Goal: Task Accomplishment & Management: Use online tool/utility

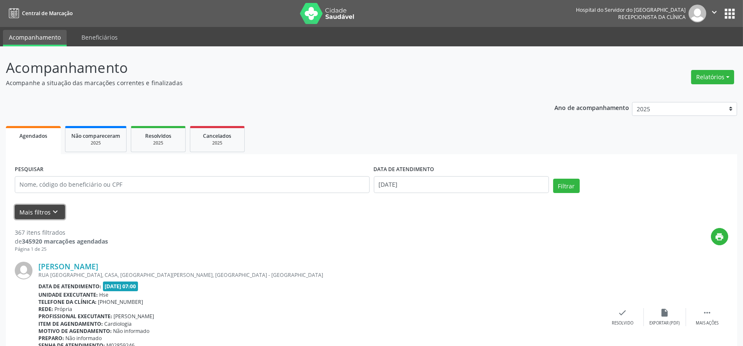
click at [39, 212] on button "Mais filtros keyboard_arrow_down" at bounding box center [40, 212] width 50 height 15
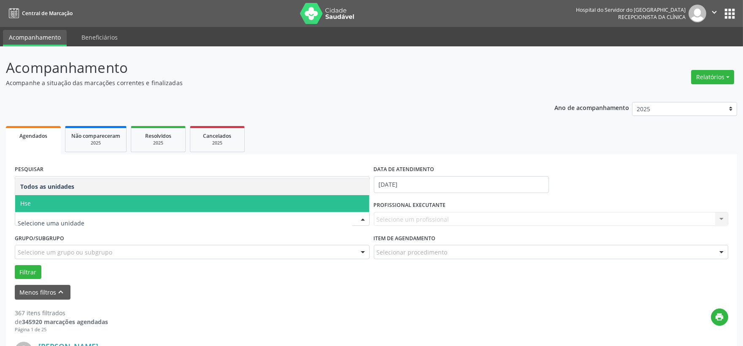
click at [88, 208] on span "Hse" at bounding box center [192, 203] width 354 height 17
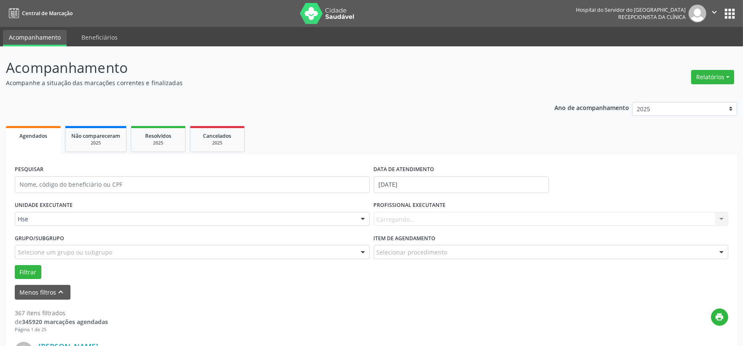
click at [432, 217] on div "Carregando... Nenhum resultado encontrado para: " " Não há nenhuma opção para s…" at bounding box center [551, 219] width 355 height 14
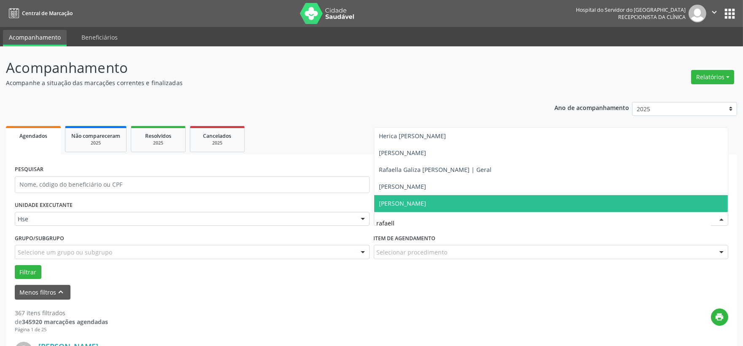
type input "rafaella"
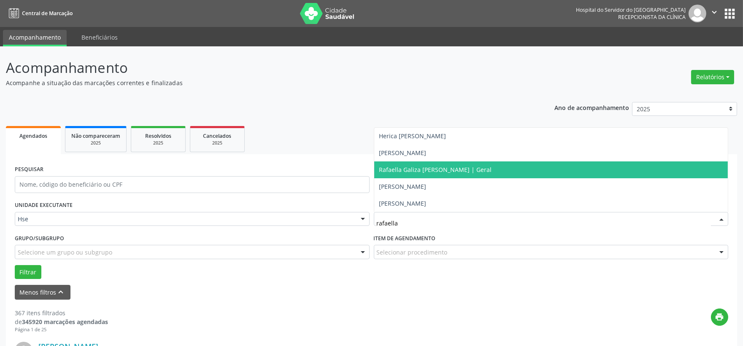
click at [419, 169] on span "Rafaella Galiza [PERSON_NAME] | Geral" at bounding box center [435, 170] width 113 height 8
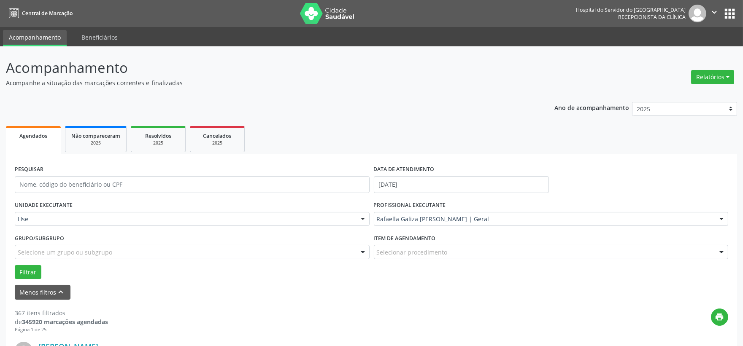
click at [32, 264] on div "Grupo/Subgrupo Selecione um grupo ou subgrupo Todos os grupos e subgrupos Nenhu…" at bounding box center [192, 248] width 359 height 33
click at [30, 270] on button "Filtrar" at bounding box center [28, 272] width 27 height 14
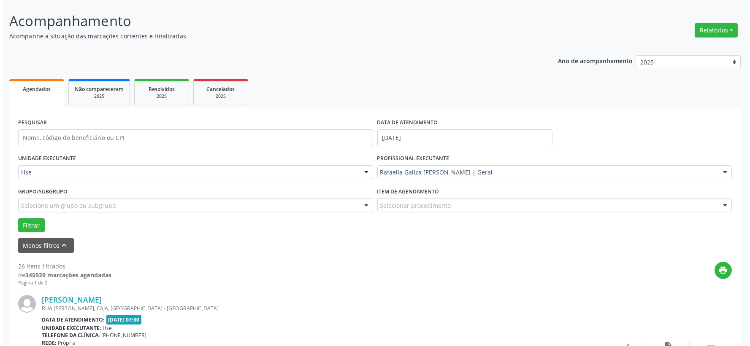
scroll to position [94, 0]
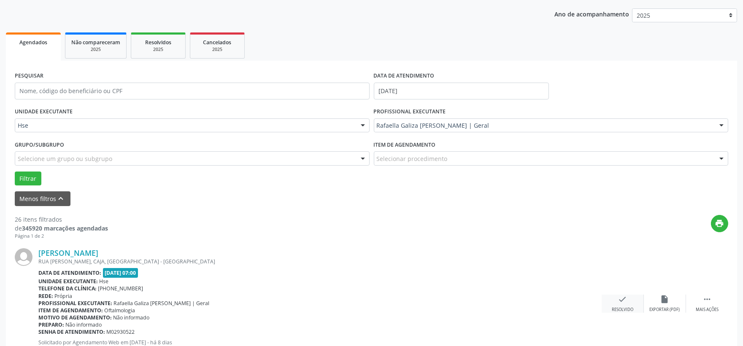
click at [622, 300] on icon "check" at bounding box center [622, 299] width 9 height 9
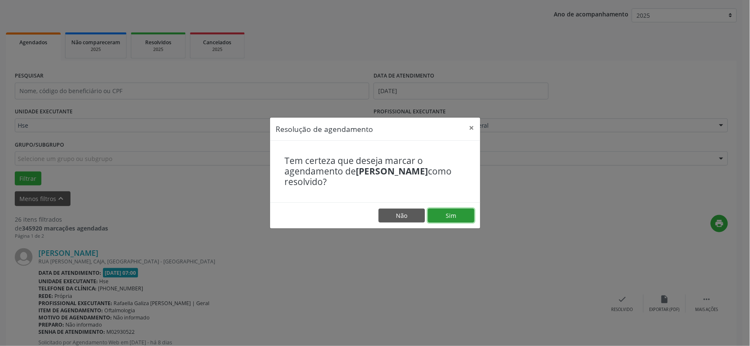
click at [457, 211] on button "Sim" at bounding box center [451, 216] width 46 height 14
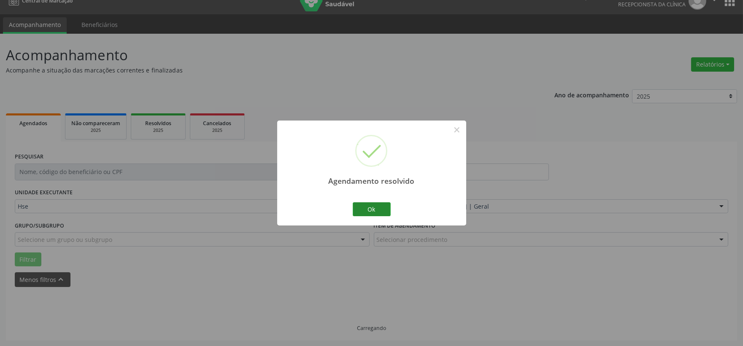
click at [372, 207] on button "Ok" at bounding box center [372, 210] width 38 height 14
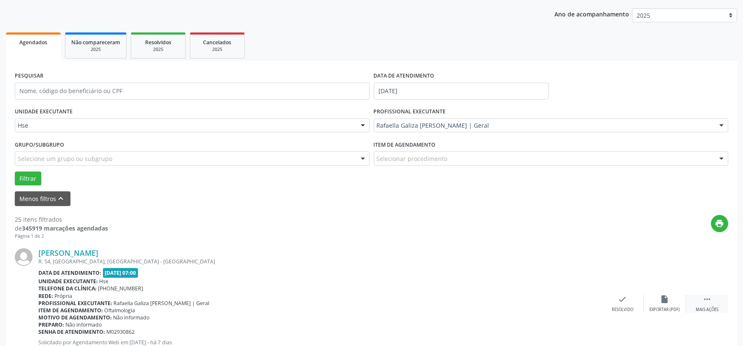
click at [708, 307] on div "Mais ações" at bounding box center [707, 310] width 23 height 6
click at [672, 303] on div "alarm_off Não compareceu" at bounding box center [665, 304] width 42 height 18
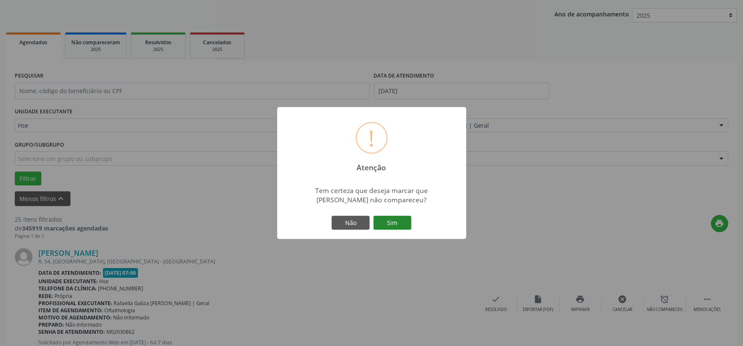
click at [393, 220] on button "Sim" at bounding box center [392, 223] width 38 height 14
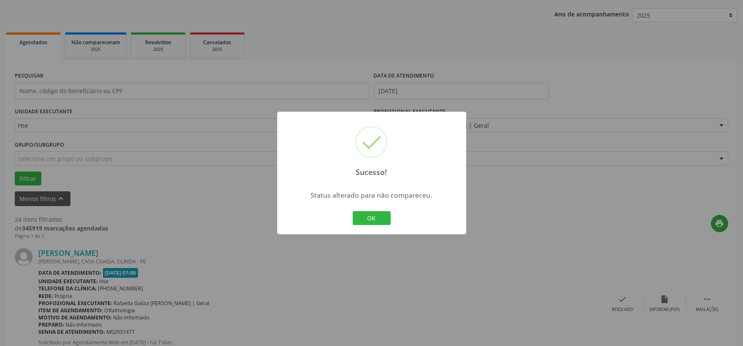
click at [412, 219] on div "Sucesso! × Status alterado para não compareceu. OK Cancel" at bounding box center [371, 173] width 189 height 123
click at [369, 222] on button "OK" at bounding box center [372, 218] width 38 height 14
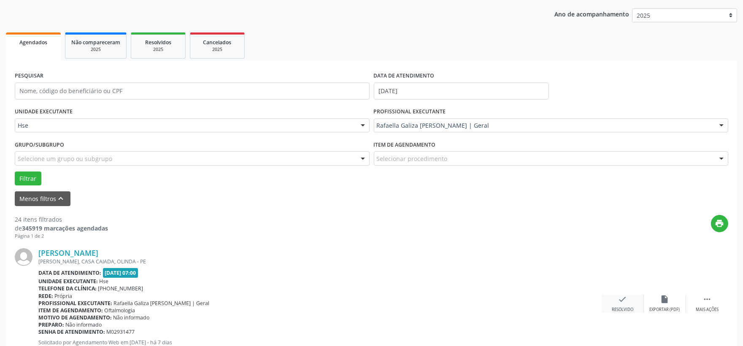
click at [626, 302] on icon "check" at bounding box center [622, 299] width 9 height 9
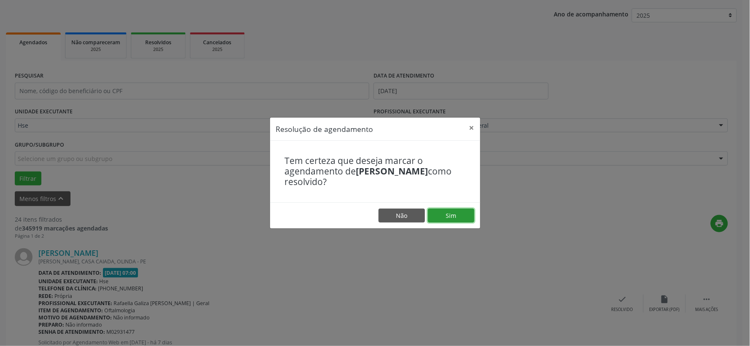
click at [448, 212] on button "Sim" at bounding box center [451, 216] width 46 height 14
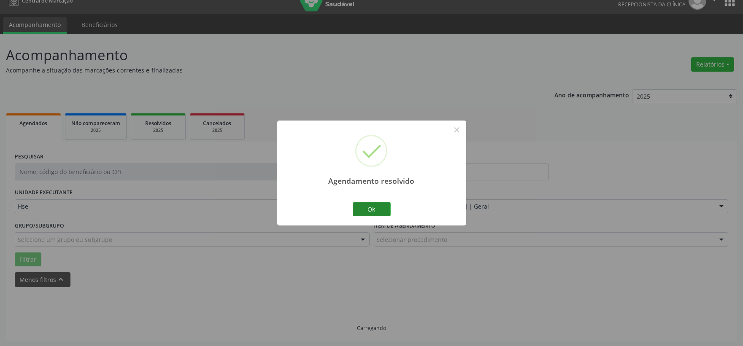
scroll to position [22, 0]
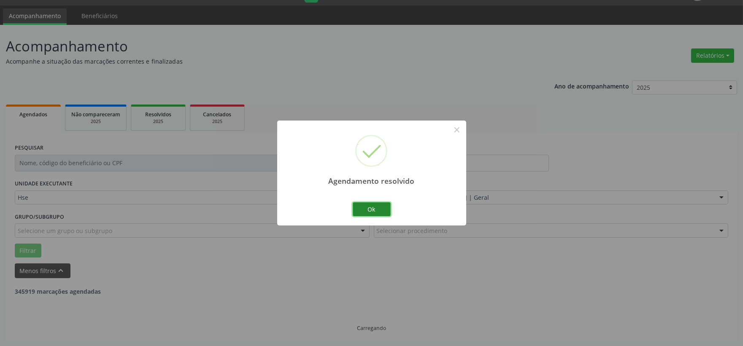
click at [357, 208] on button "Ok" at bounding box center [372, 210] width 38 height 14
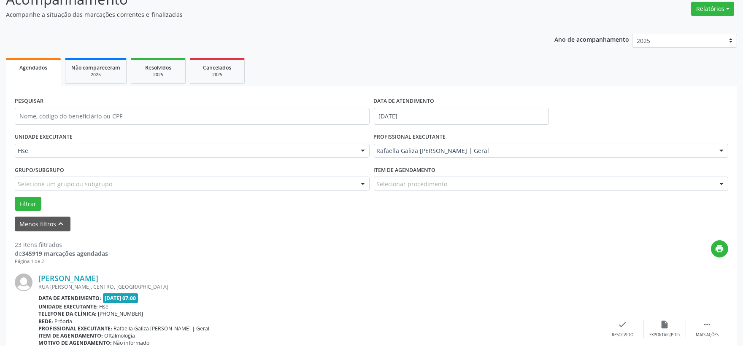
scroll to position [162, 0]
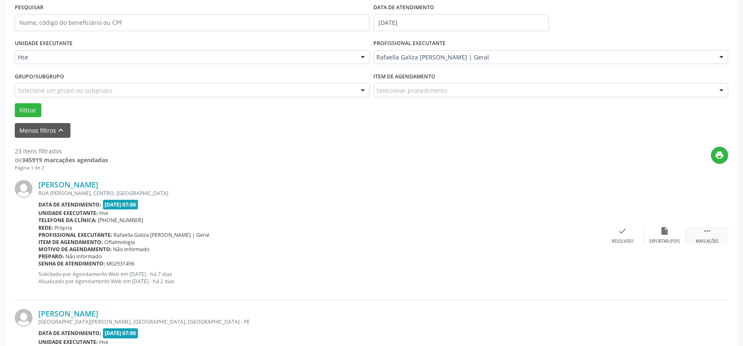
click at [714, 241] on div "Mais ações" at bounding box center [707, 242] width 23 height 6
click at [665, 232] on icon "alarm_off" at bounding box center [664, 231] width 9 height 9
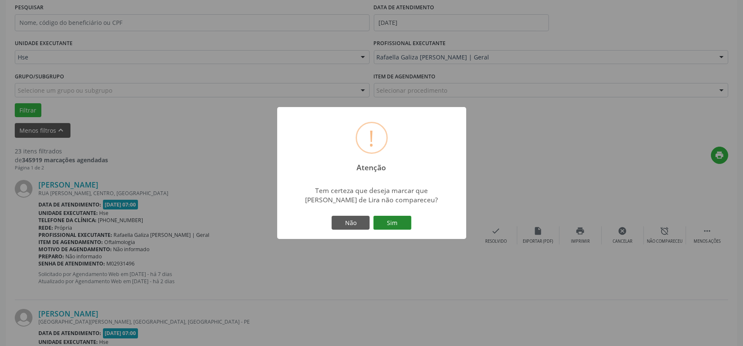
drag, startPoint x: 418, startPoint y: 221, endPoint x: 405, endPoint y: 221, distance: 13.1
click at [418, 221] on div "! Atenção × Tem certeza que deseja marcar que [PERSON_NAME] de Lira não compare…" at bounding box center [371, 173] width 189 height 133
click at [399, 221] on button "Sim" at bounding box center [392, 223] width 38 height 14
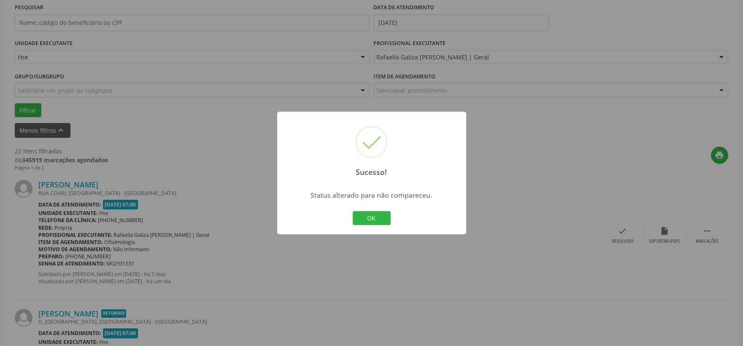
drag, startPoint x: 374, startPoint y: 216, endPoint x: 379, endPoint y: 216, distance: 4.7
click at [375, 216] on button "OK" at bounding box center [372, 218] width 38 height 14
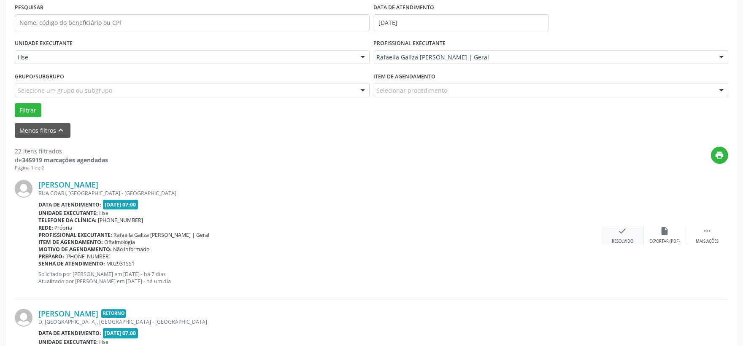
click at [623, 237] on div "check Resolvido" at bounding box center [623, 236] width 42 height 18
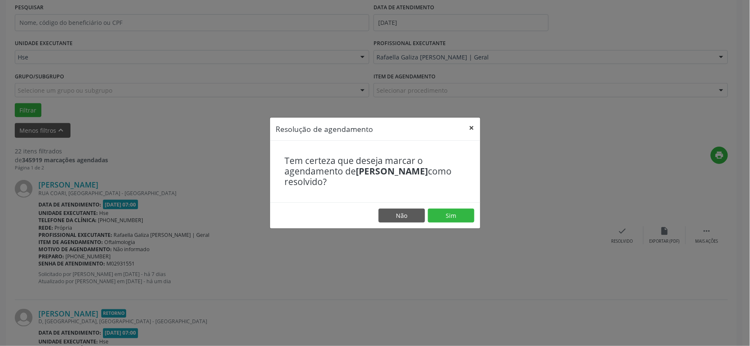
click at [469, 128] on button "×" at bounding box center [471, 128] width 17 height 21
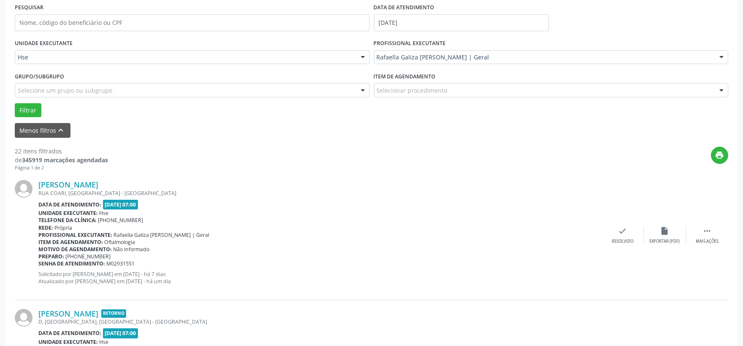
click at [712, 245] on div "[PERSON_NAME] [GEOGRAPHIC_DATA], [GEOGRAPHIC_DATA] - [GEOGRAPHIC_DATA] Data de …" at bounding box center [372, 235] width 714 height 129
drag, startPoint x: 711, startPoint y: 234, endPoint x: 698, endPoint y: 235, distance: 13.1
click at [710, 234] on icon "" at bounding box center [707, 231] width 9 height 9
click at [653, 236] on div "alarm_off Não compareceu" at bounding box center [665, 236] width 42 height 18
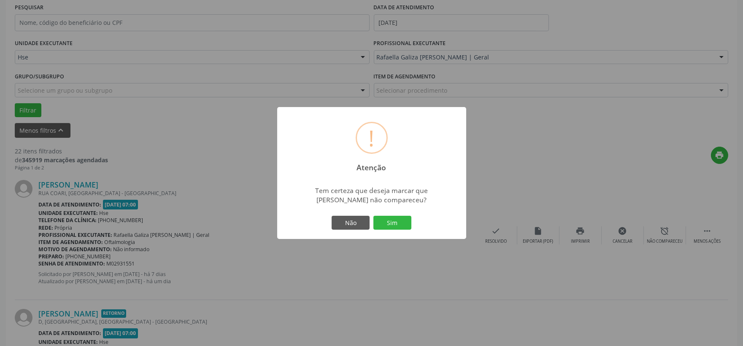
click at [398, 214] on div "Não Sim" at bounding box center [372, 223] width 84 height 18
click at [403, 229] on button "Sim" at bounding box center [392, 223] width 38 height 14
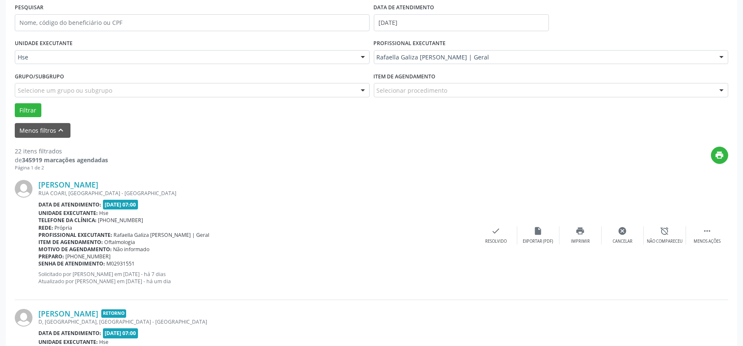
scroll to position [22, 0]
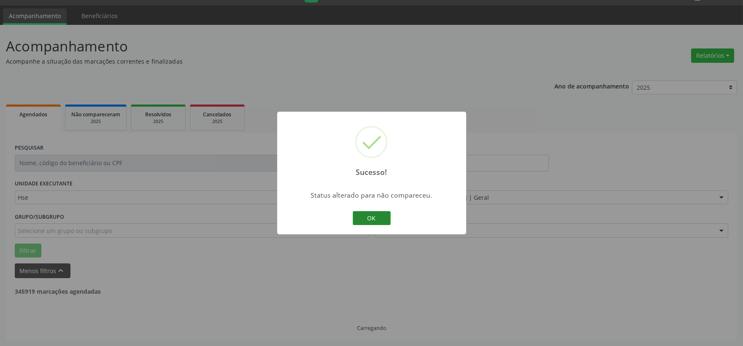
click at [374, 221] on button "OK" at bounding box center [372, 218] width 38 height 14
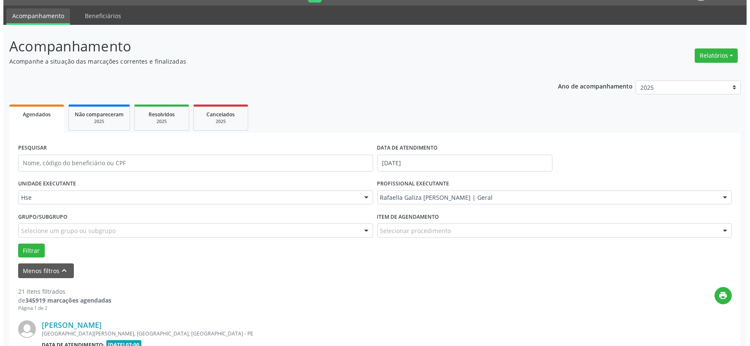
scroll to position [68, 0]
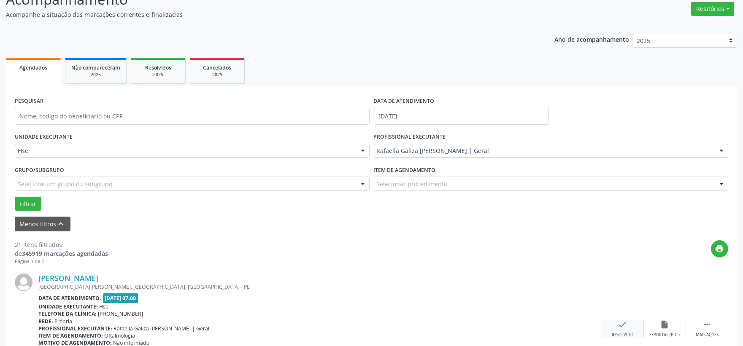
click at [618, 326] on icon "check" at bounding box center [622, 324] width 9 height 9
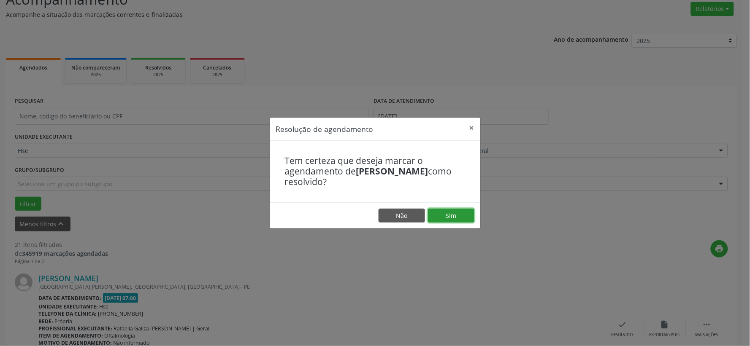
click at [461, 216] on button "Sim" at bounding box center [451, 216] width 46 height 14
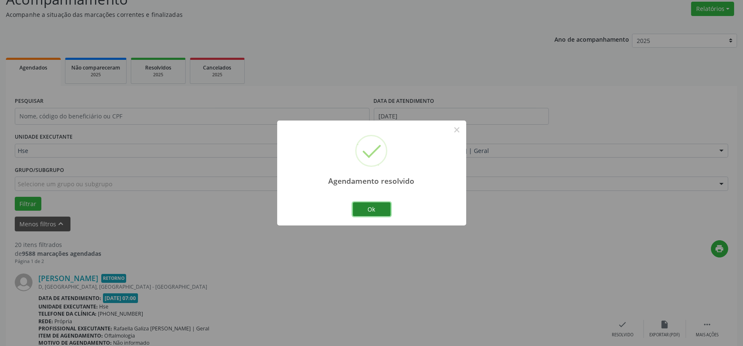
click at [369, 207] on button "Ok" at bounding box center [372, 210] width 38 height 14
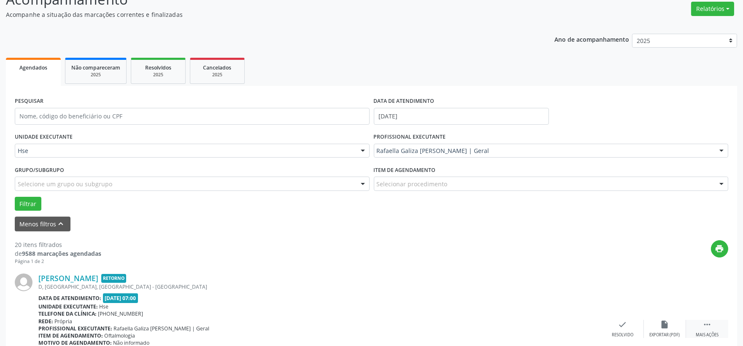
click at [709, 323] on icon "" at bounding box center [707, 324] width 9 height 9
drag, startPoint x: 709, startPoint y: 324, endPoint x: 687, endPoint y: 326, distance: 22.4
click at [708, 325] on icon "" at bounding box center [707, 324] width 9 height 9
click at [701, 324] on div " Mais ações" at bounding box center [707, 329] width 42 height 18
click at [674, 327] on div "alarm_off Não compareceu" at bounding box center [665, 329] width 42 height 18
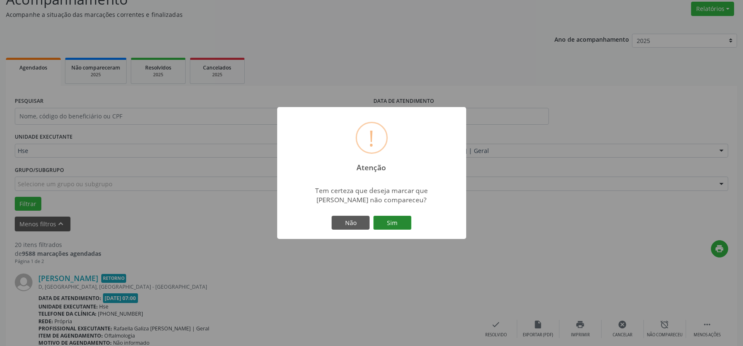
click at [403, 224] on button "Sim" at bounding box center [392, 223] width 38 height 14
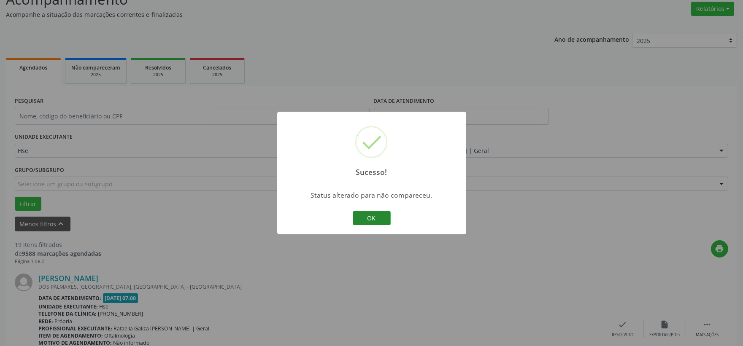
click at [381, 220] on button "OK" at bounding box center [372, 218] width 38 height 14
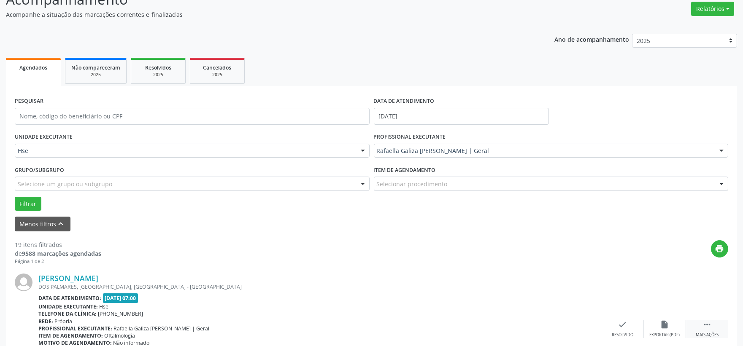
click at [708, 329] on icon "" at bounding box center [707, 324] width 9 height 9
click at [660, 320] on icon "alarm_off" at bounding box center [664, 324] width 9 height 9
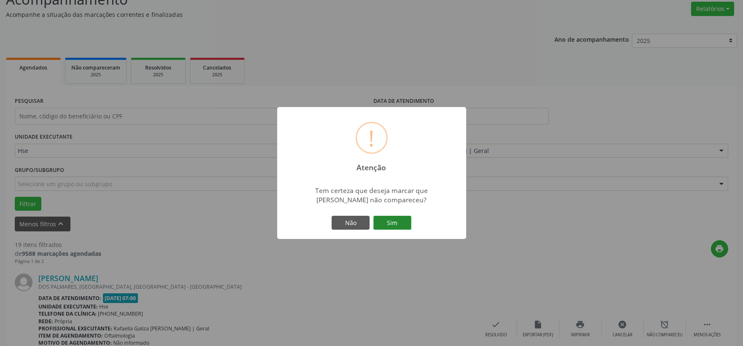
click at [395, 225] on button "Sim" at bounding box center [392, 223] width 38 height 14
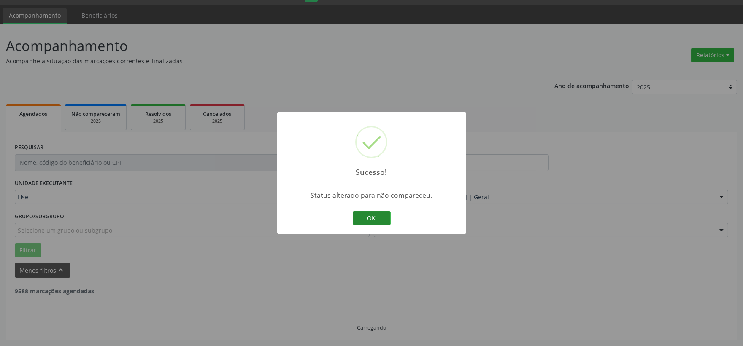
scroll to position [22, 0]
click at [362, 218] on button "OK" at bounding box center [372, 218] width 38 height 14
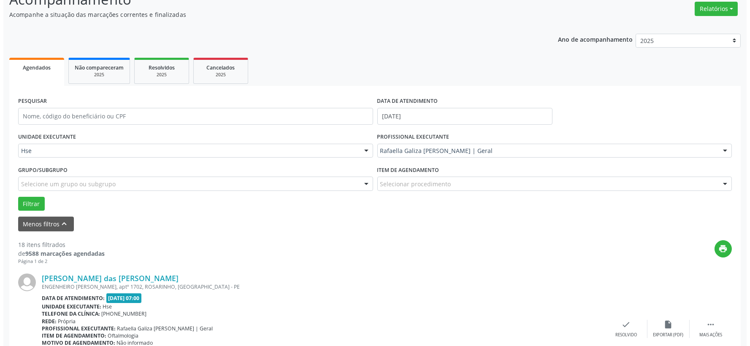
scroll to position [115, 0]
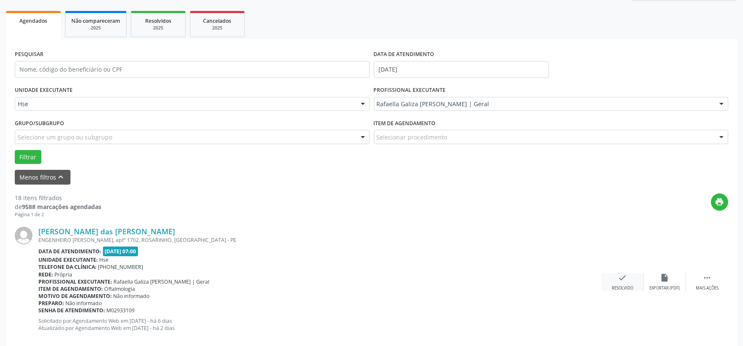
click at [626, 283] on div "check Resolvido" at bounding box center [623, 282] width 42 height 18
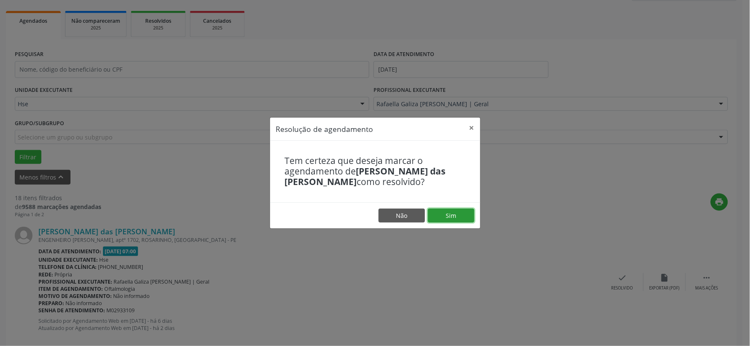
click at [438, 209] on button "Sim" at bounding box center [451, 216] width 46 height 14
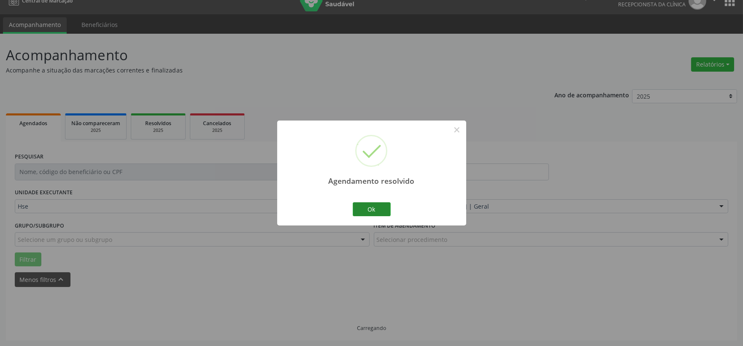
scroll to position [22, 0]
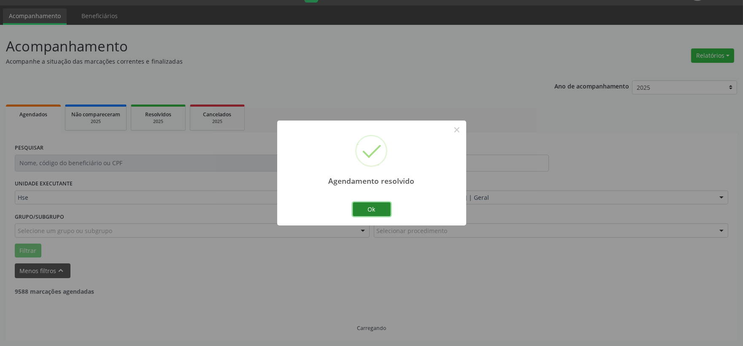
click at [370, 203] on button "Ok" at bounding box center [372, 210] width 38 height 14
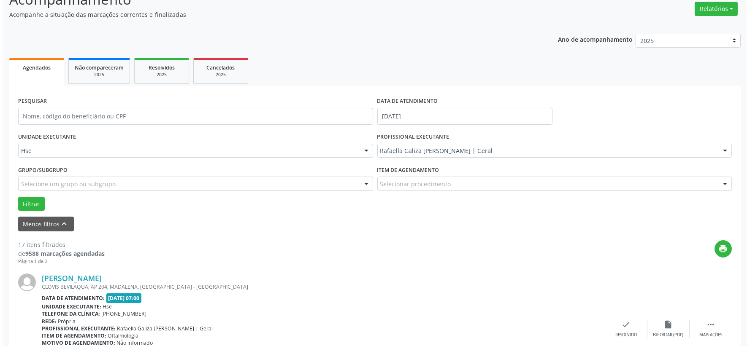
scroll to position [115, 0]
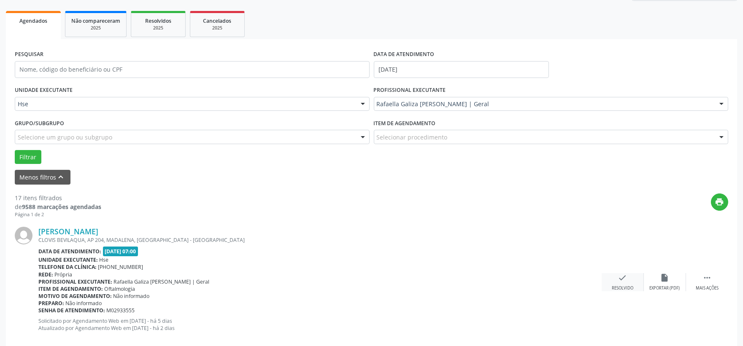
click at [622, 276] on icon "check" at bounding box center [622, 277] width 9 height 9
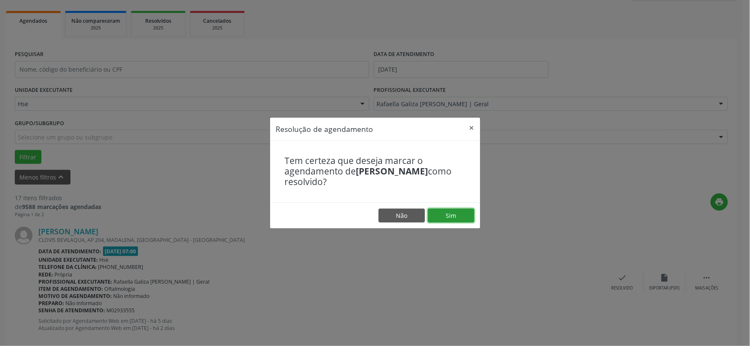
click at [441, 213] on button "Sim" at bounding box center [451, 216] width 46 height 14
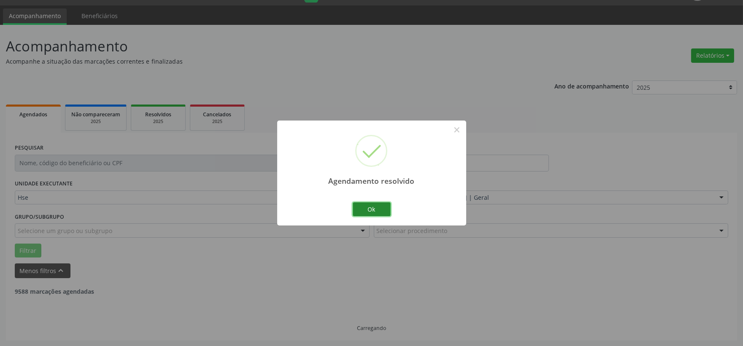
click at [370, 216] on button "Ok" at bounding box center [372, 210] width 38 height 14
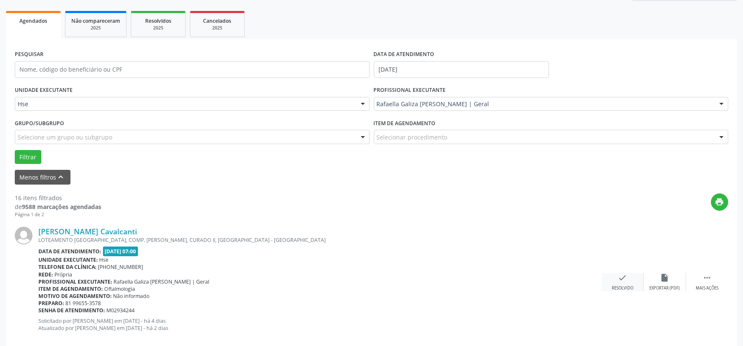
click at [621, 279] on icon "check" at bounding box center [622, 277] width 9 height 9
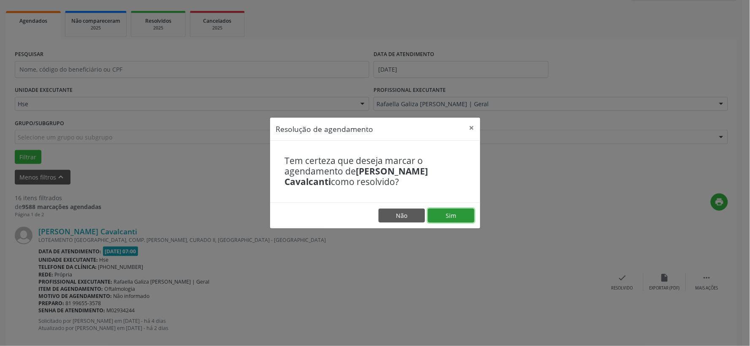
click at [461, 213] on button "Sim" at bounding box center [451, 216] width 46 height 14
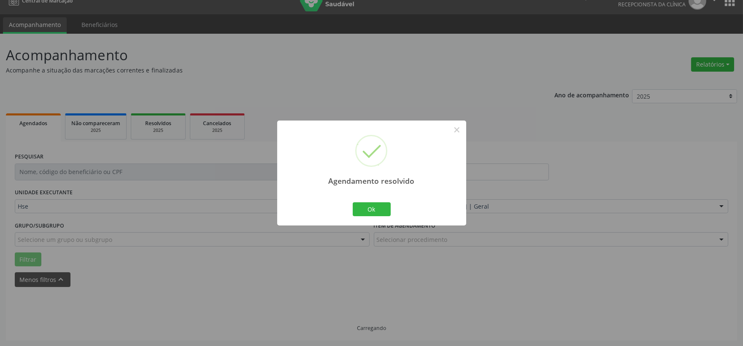
scroll to position [22, 0]
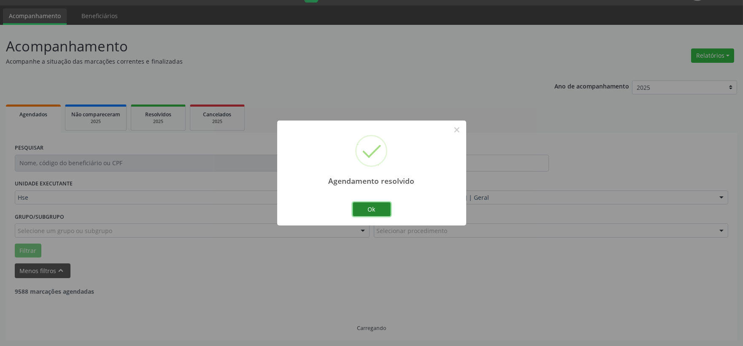
click at [365, 205] on button "Ok" at bounding box center [372, 210] width 38 height 14
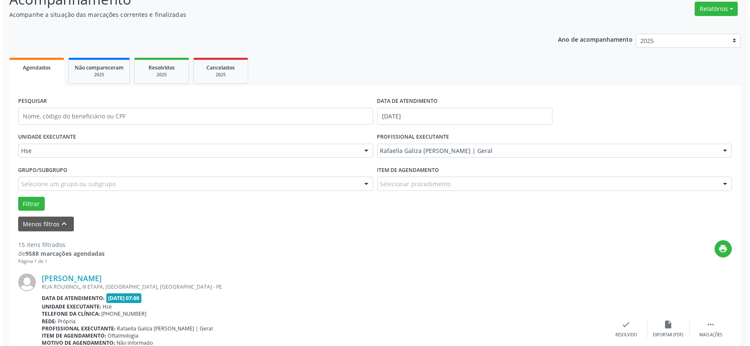
scroll to position [115, 0]
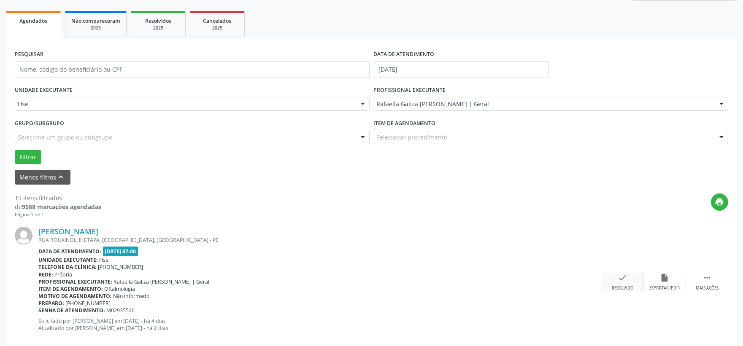
click at [624, 280] on icon "check" at bounding box center [622, 277] width 9 height 9
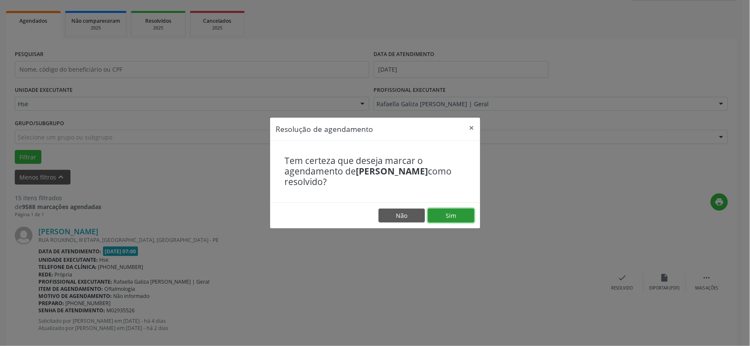
click at [454, 217] on button "Sim" at bounding box center [451, 216] width 46 height 14
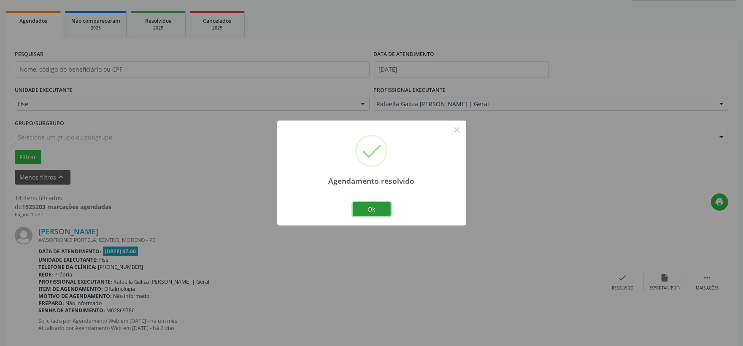
click at [377, 211] on button "Ok" at bounding box center [372, 210] width 38 height 14
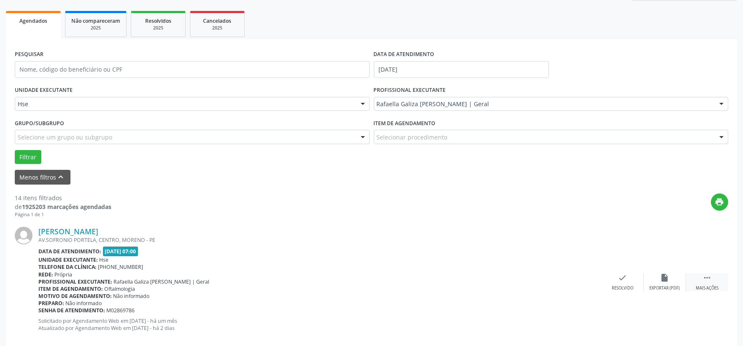
click at [714, 279] on div " Mais ações" at bounding box center [707, 282] width 42 height 18
click at [668, 276] on icon "alarm_off" at bounding box center [664, 277] width 9 height 9
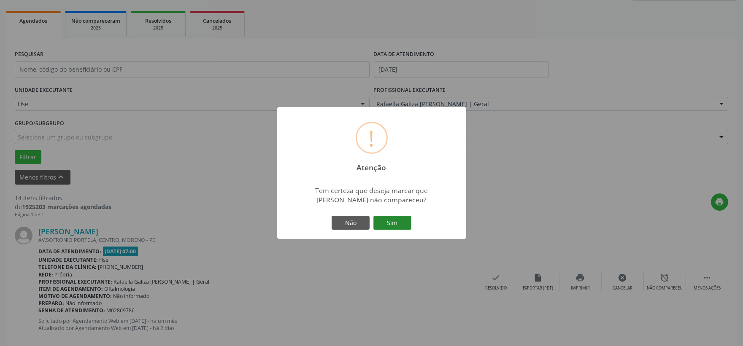
click at [402, 225] on button "Sim" at bounding box center [392, 223] width 38 height 14
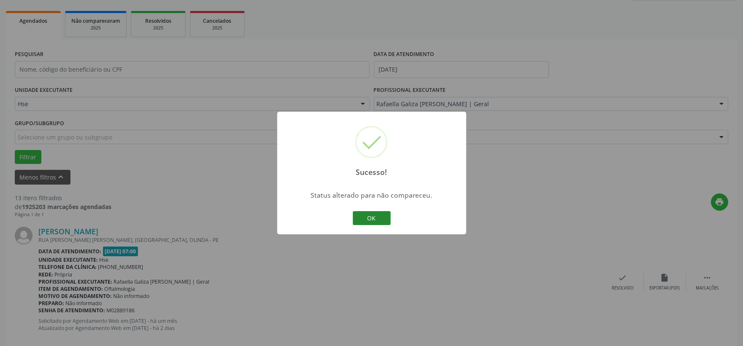
click at [378, 219] on button "OK" at bounding box center [372, 218] width 38 height 14
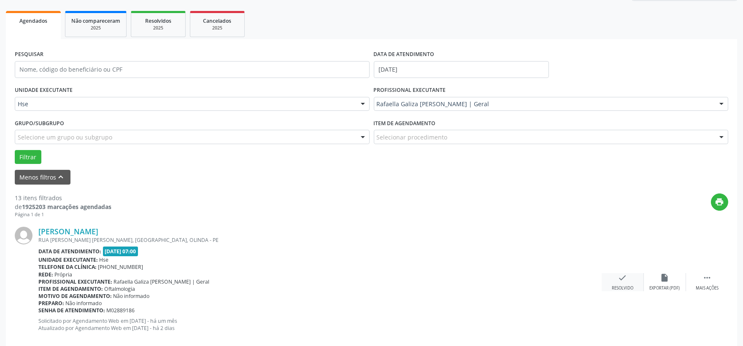
click at [619, 281] on icon "check" at bounding box center [622, 277] width 9 height 9
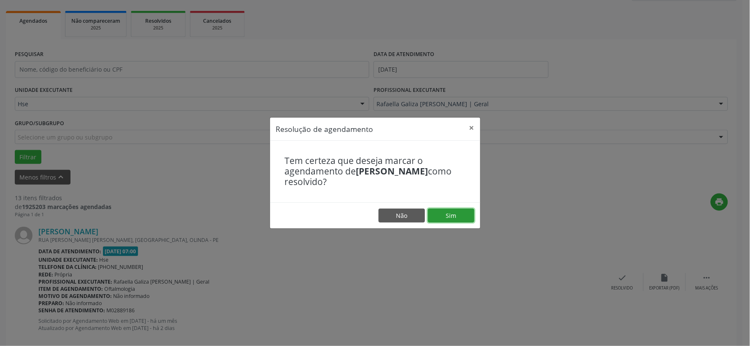
click at [448, 211] on button "Sim" at bounding box center [451, 216] width 46 height 14
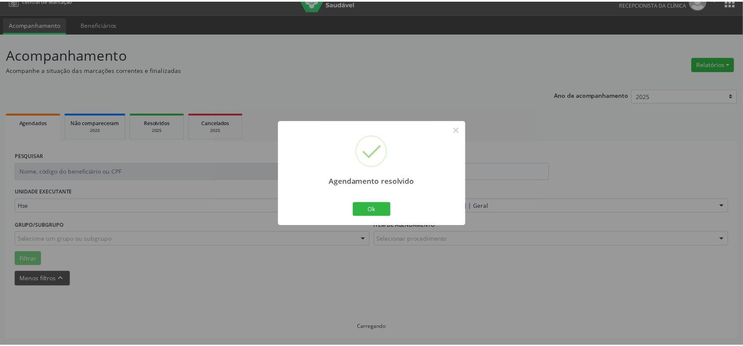
scroll to position [13, 0]
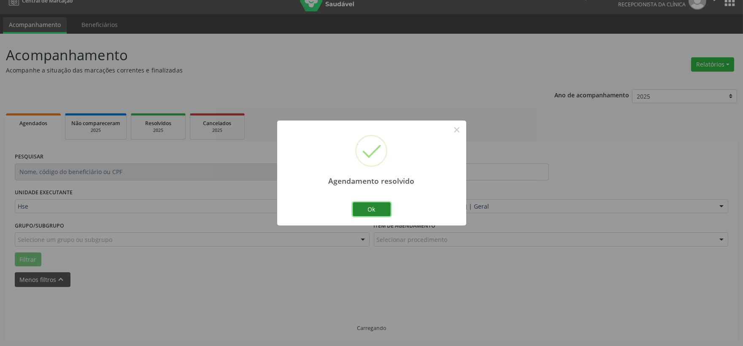
click at [385, 212] on button "Ok" at bounding box center [372, 210] width 38 height 14
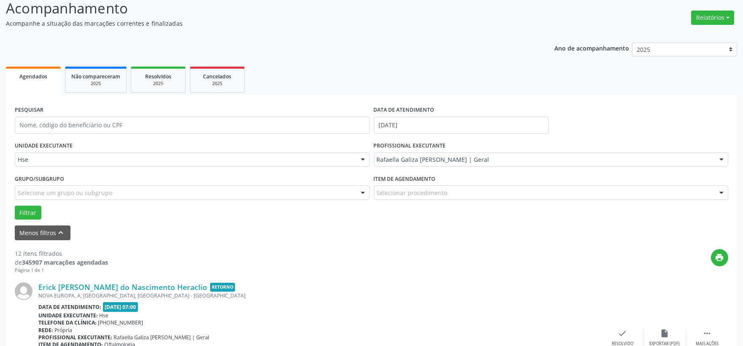
scroll to position [106, 0]
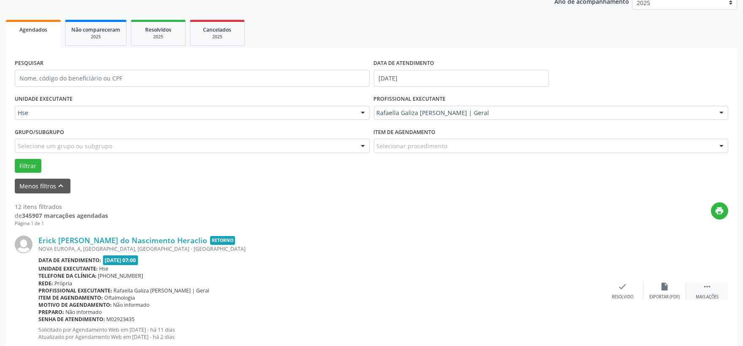
drag, startPoint x: 702, startPoint y: 286, endPoint x: 692, endPoint y: 286, distance: 9.7
click at [702, 286] on div " Mais ações" at bounding box center [707, 291] width 42 height 18
click at [653, 289] on div "alarm_off Não compareceu" at bounding box center [665, 291] width 42 height 18
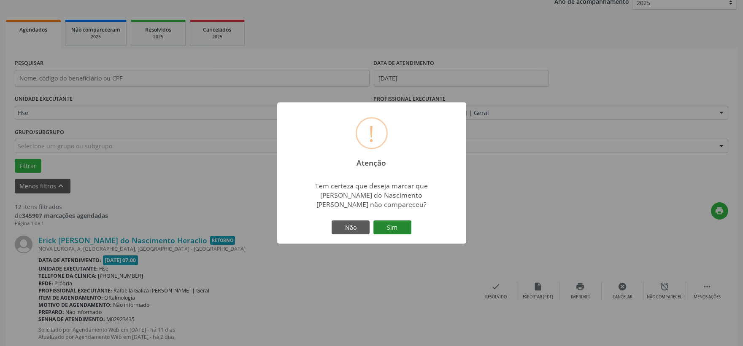
click at [402, 227] on button "Sim" at bounding box center [392, 228] width 38 height 14
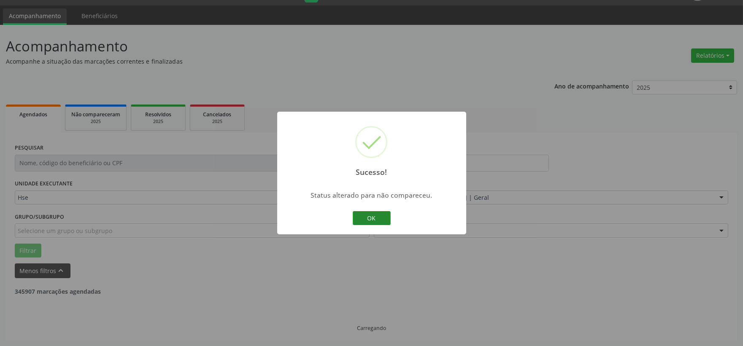
click at [369, 219] on button "OK" at bounding box center [372, 218] width 38 height 14
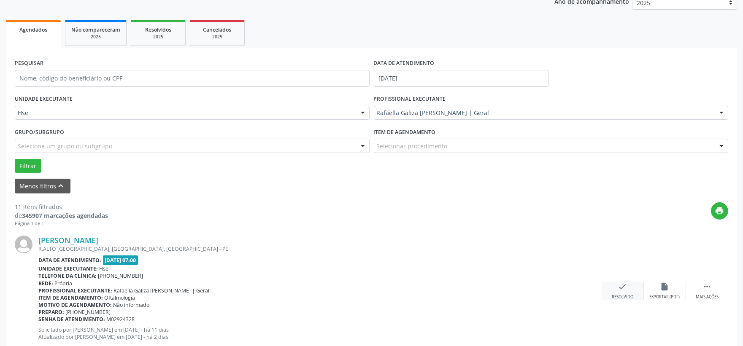
click at [625, 296] on div "Resolvido" at bounding box center [623, 298] width 22 height 6
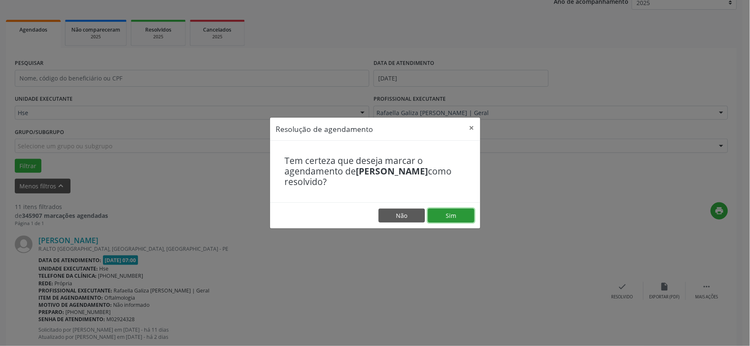
click at [452, 219] on button "Sim" at bounding box center [451, 216] width 46 height 14
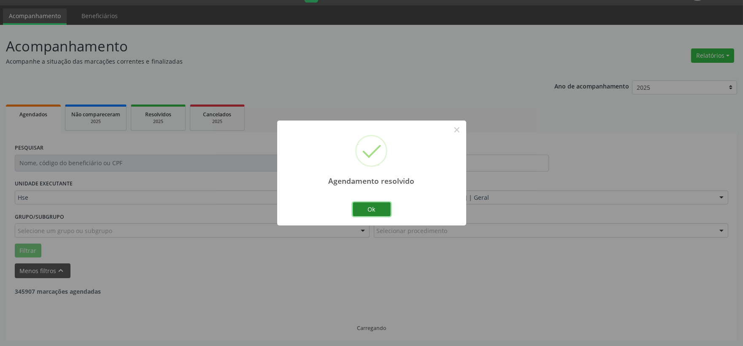
click at [375, 210] on button "Ok" at bounding box center [372, 210] width 38 height 14
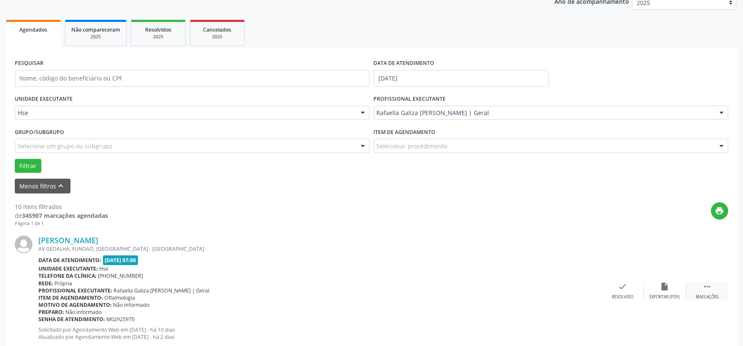
click at [701, 290] on div " Mais ações" at bounding box center [707, 291] width 42 height 18
click at [649, 282] on div "alarm_off Não compareceu" at bounding box center [665, 291] width 42 height 18
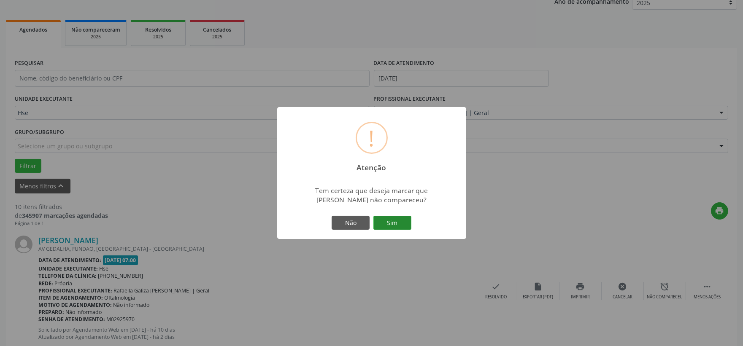
click at [394, 219] on button "Sim" at bounding box center [392, 223] width 38 height 14
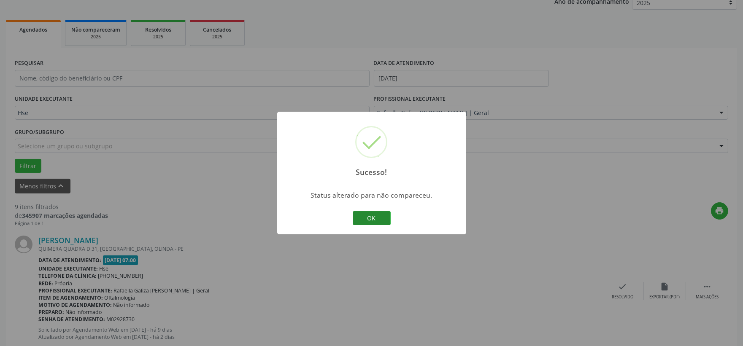
click at [389, 220] on button "OK" at bounding box center [372, 218] width 38 height 14
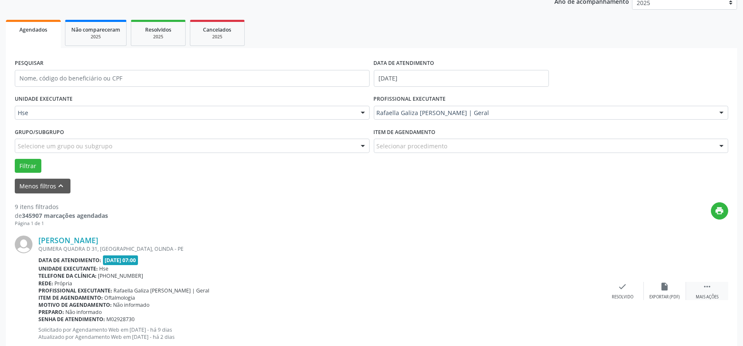
click at [707, 284] on icon "" at bounding box center [707, 286] width 9 height 9
click at [689, 289] on div " Menos ações" at bounding box center [707, 291] width 42 height 18
click at [698, 284] on div " Mais ações" at bounding box center [707, 291] width 42 height 18
click at [659, 290] on div "alarm_off Não compareceu" at bounding box center [665, 291] width 42 height 18
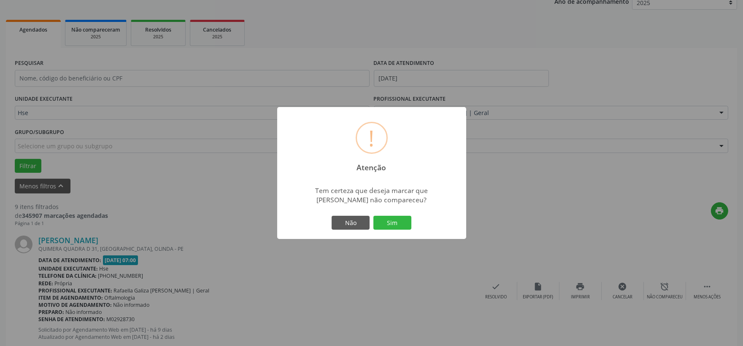
drag, startPoint x: 392, startPoint y: 219, endPoint x: 363, endPoint y: 192, distance: 40.6
click at [378, 200] on div "! Atenção × Tem certeza que deseja marcar que [PERSON_NAME] não compareceu? Não…" at bounding box center [371, 173] width 189 height 133
click at [404, 219] on button "Sim" at bounding box center [392, 223] width 38 height 14
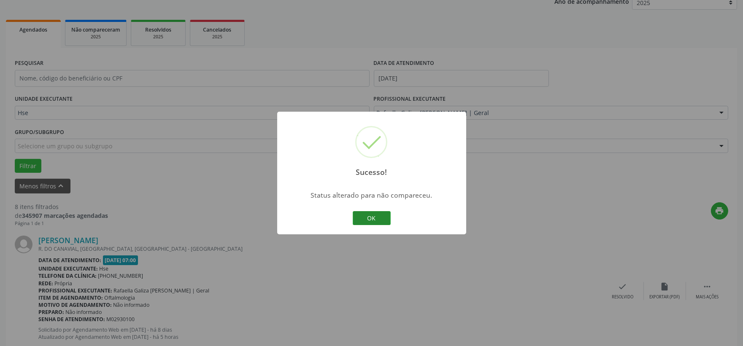
click at [367, 219] on button "OK" at bounding box center [372, 218] width 38 height 14
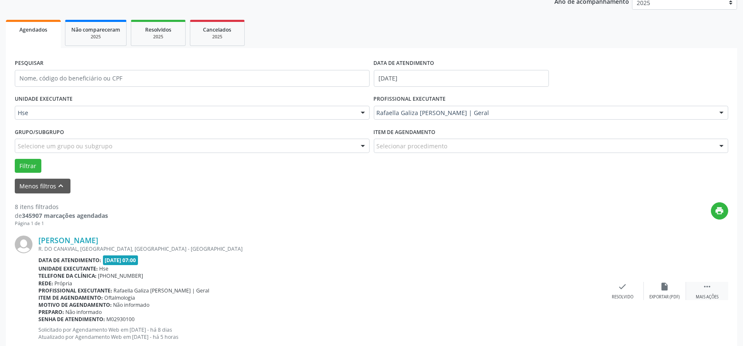
click at [702, 289] on div " Mais ações" at bounding box center [707, 291] width 42 height 18
click at [652, 280] on div "[PERSON_NAME] R. DO CANAVIAL, [GEOGRAPHIC_DATA], [GEOGRAPHIC_DATA] - [GEOGRAPHI…" at bounding box center [372, 291] width 714 height 129
click at [663, 282] on icon "alarm_off" at bounding box center [664, 286] width 9 height 9
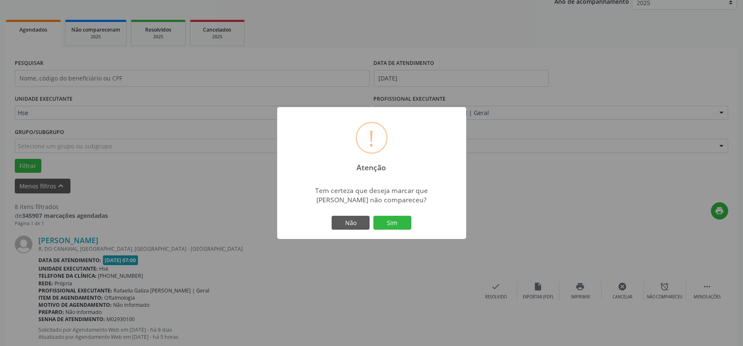
click at [410, 224] on button "Sim" at bounding box center [392, 223] width 38 height 14
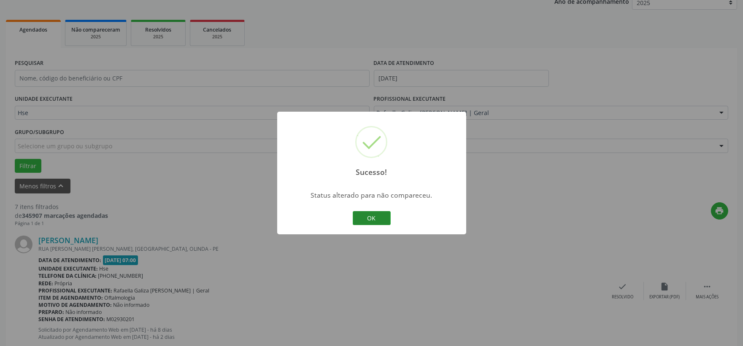
drag, startPoint x: 378, startPoint y: 220, endPoint x: 374, endPoint y: 214, distance: 7.6
click at [378, 219] on button "OK" at bounding box center [372, 218] width 38 height 14
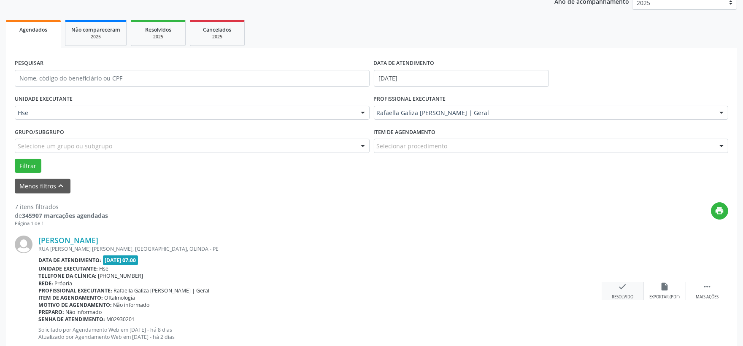
click at [633, 287] on div "check Resolvido" at bounding box center [623, 291] width 42 height 18
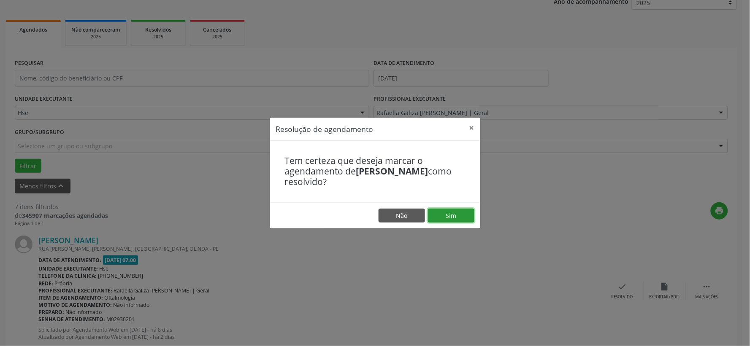
click at [452, 211] on button "Sim" at bounding box center [451, 216] width 46 height 14
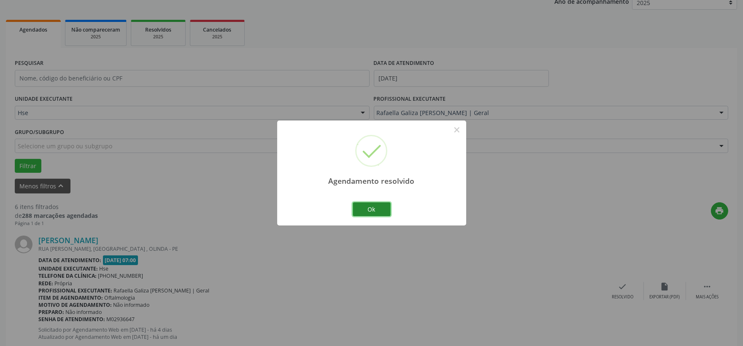
click at [387, 210] on button "Ok" at bounding box center [372, 210] width 38 height 14
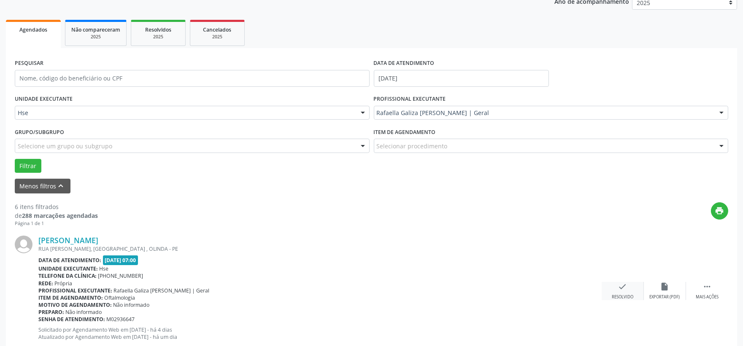
click at [626, 292] on div "check Resolvido" at bounding box center [623, 291] width 42 height 18
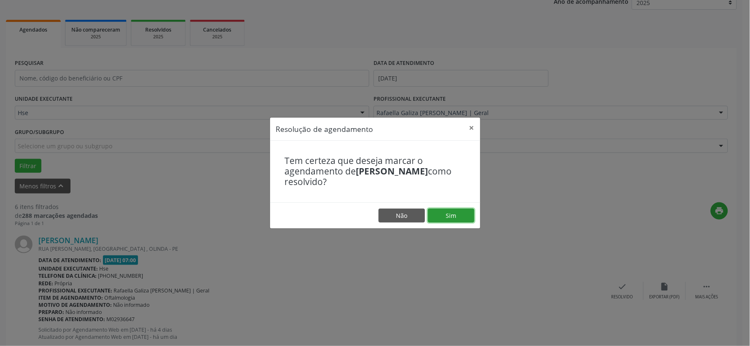
click at [465, 217] on button "Sim" at bounding box center [451, 216] width 46 height 14
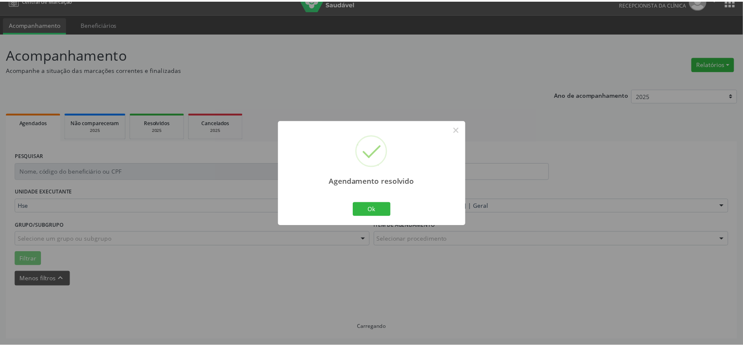
scroll to position [13, 0]
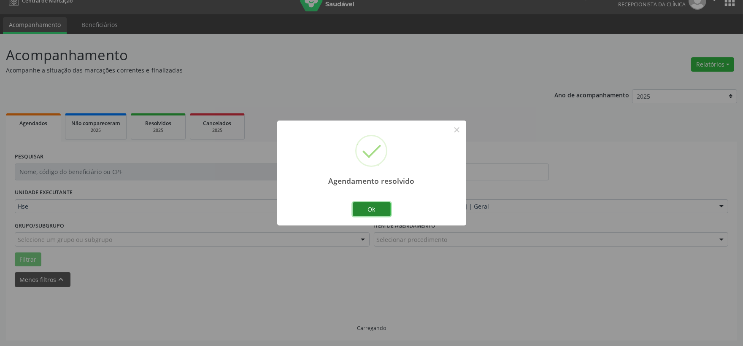
click at [370, 212] on button "Ok" at bounding box center [372, 210] width 38 height 14
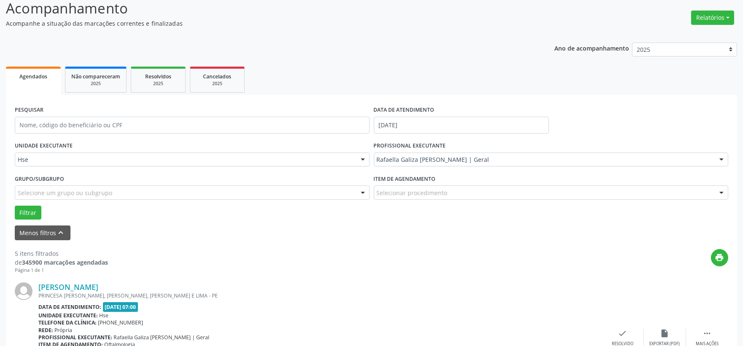
scroll to position [106, 0]
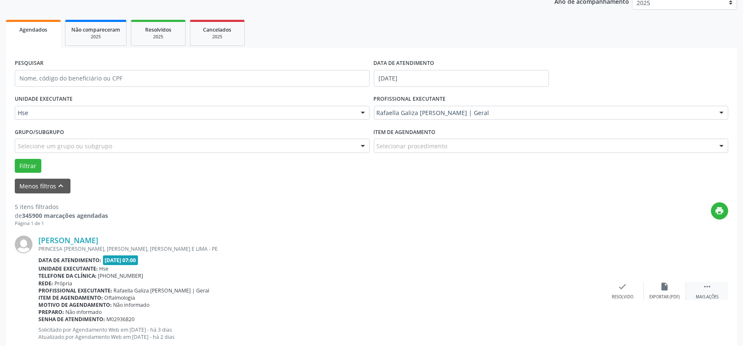
click at [705, 287] on icon "" at bounding box center [707, 286] width 9 height 9
click at [668, 288] on icon "alarm_off" at bounding box center [664, 286] width 9 height 9
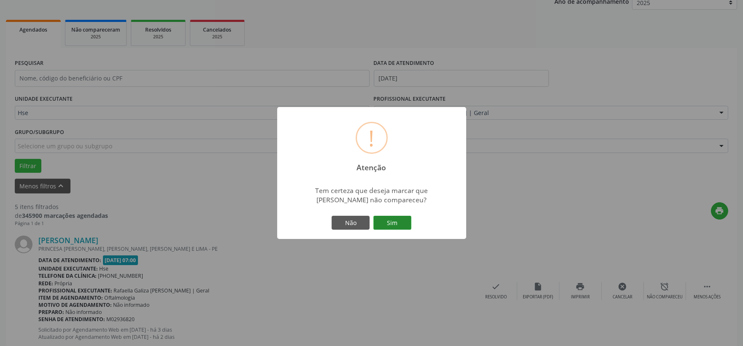
click at [400, 220] on button "Sim" at bounding box center [392, 223] width 38 height 14
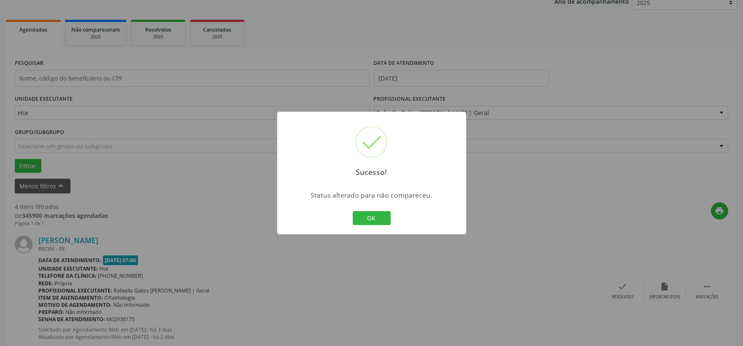
click at [374, 219] on button "OK" at bounding box center [372, 218] width 38 height 14
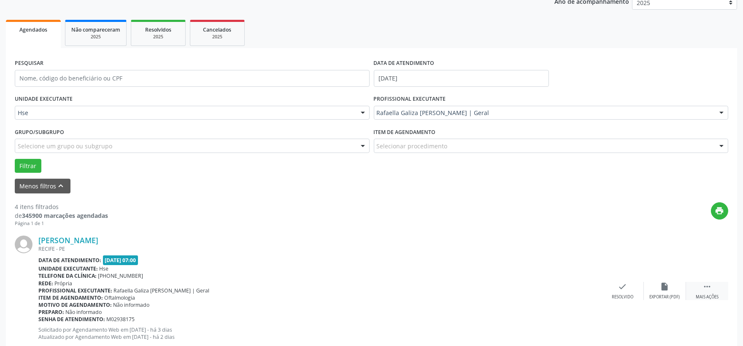
click at [698, 291] on div " Mais ações" at bounding box center [707, 291] width 42 height 18
drag, startPoint x: 688, startPoint y: 290, endPoint x: 679, endPoint y: 289, distance: 9.8
click at [679, 289] on div "alarm_off Não compareceu" at bounding box center [665, 291] width 42 height 18
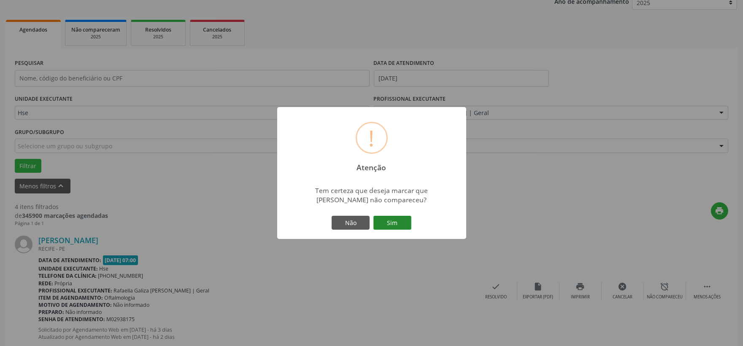
click at [385, 219] on button "Sim" at bounding box center [392, 223] width 38 height 14
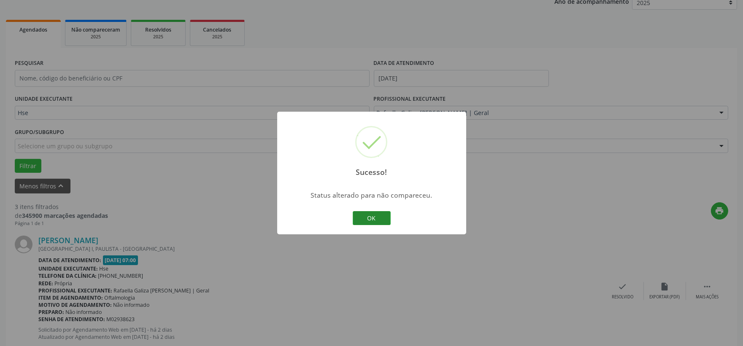
click at [381, 219] on button "OK" at bounding box center [372, 218] width 38 height 14
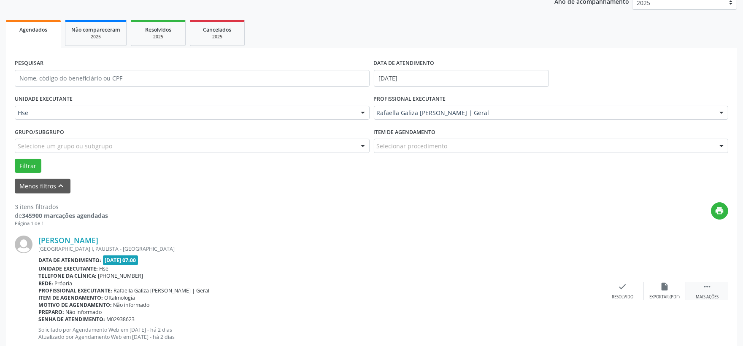
click at [706, 292] on div " Mais ações" at bounding box center [707, 291] width 42 height 18
click at [669, 288] on icon "alarm_off" at bounding box center [664, 286] width 9 height 9
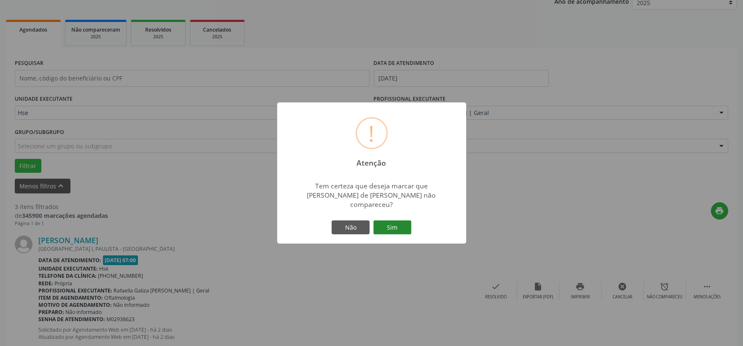
click at [390, 221] on button "Sim" at bounding box center [392, 228] width 38 height 14
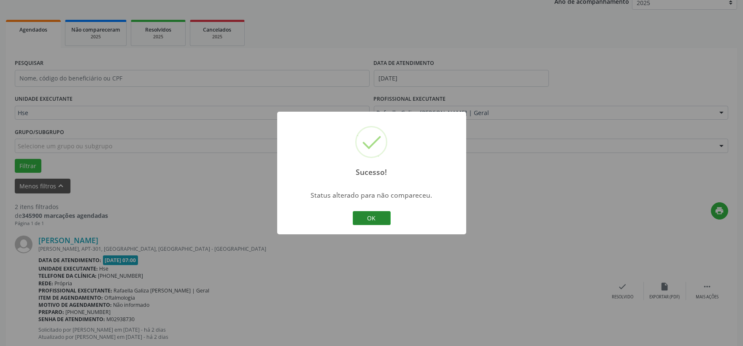
click at [384, 220] on button "OK" at bounding box center [372, 218] width 38 height 14
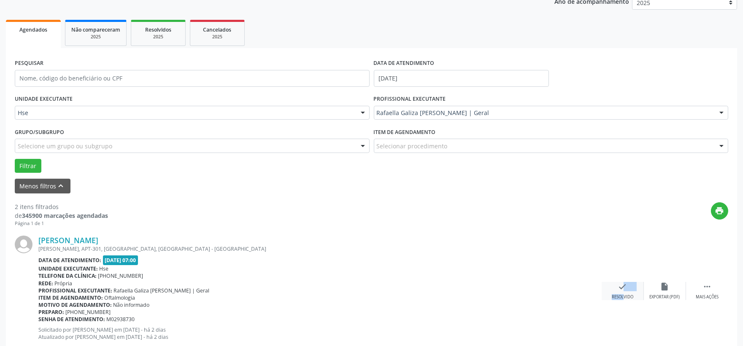
click at [616, 292] on div "check Resolvido" at bounding box center [623, 291] width 42 height 18
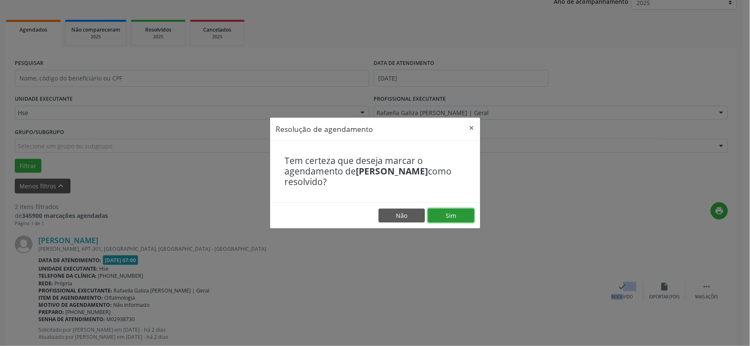
click at [466, 216] on button "Sim" at bounding box center [451, 216] width 46 height 14
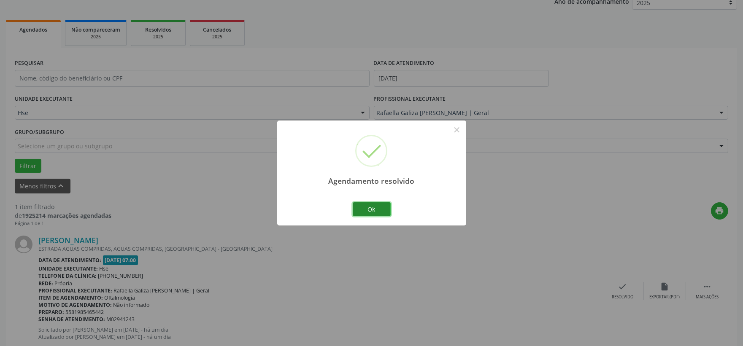
click at [384, 207] on button "Ok" at bounding box center [372, 210] width 38 height 14
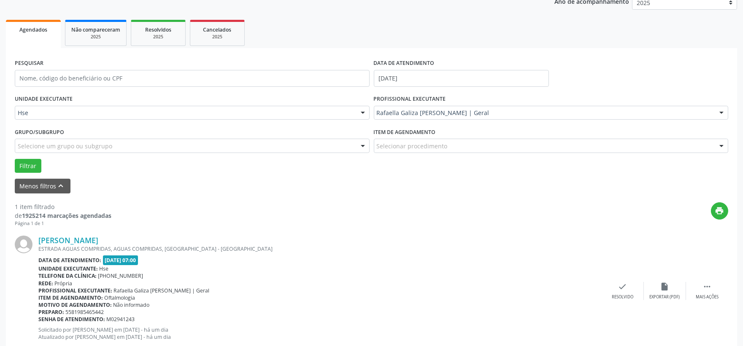
scroll to position [130, 0]
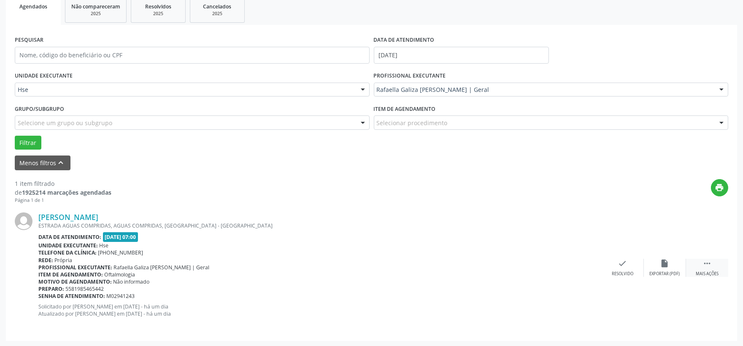
click at [710, 264] on icon "" at bounding box center [707, 263] width 9 height 9
click at [676, 271] on div "Não compareceu" at bounding box center [665, 274] width 36 height 6
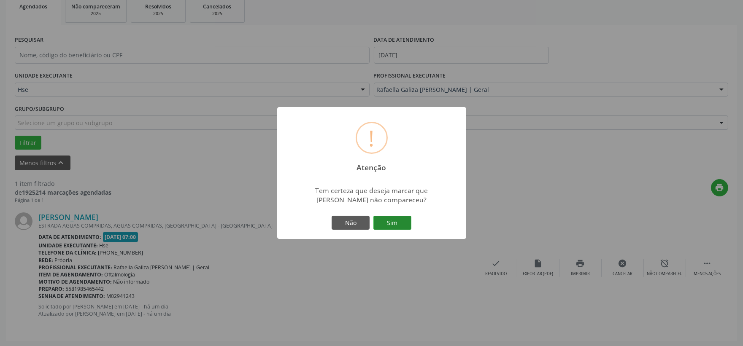
click at [379, 218] on button "Sim" at bounding box center [392, 223] width 38 height 14
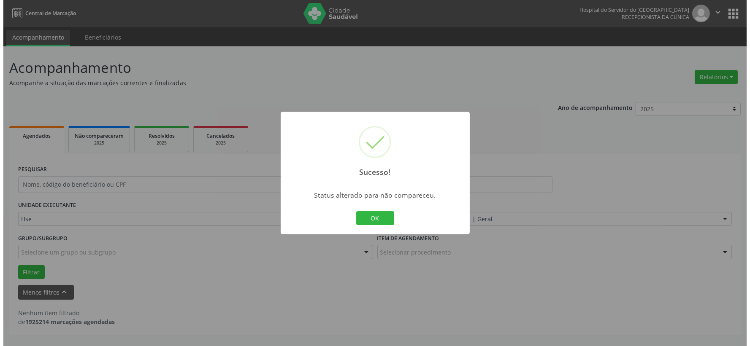
scroll to position [0, 0]
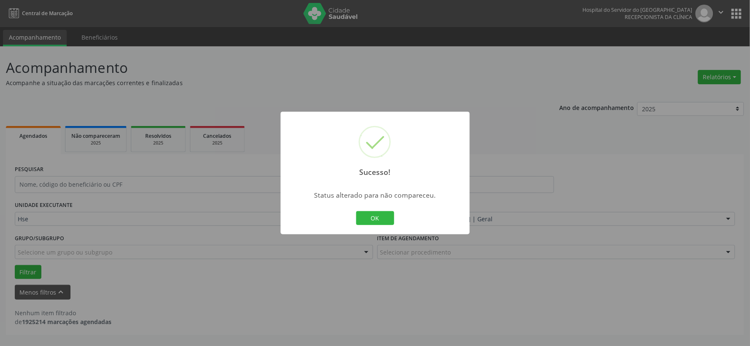
click at [386, 210] on div "OK Cancel" at bounding box center [375, 219] width 42 height 18
click at [373, 223] on button "OK" at bounding box center [375, 218] width 38 height 14
